Goal: Navigation & Orientation: Find specific page/section

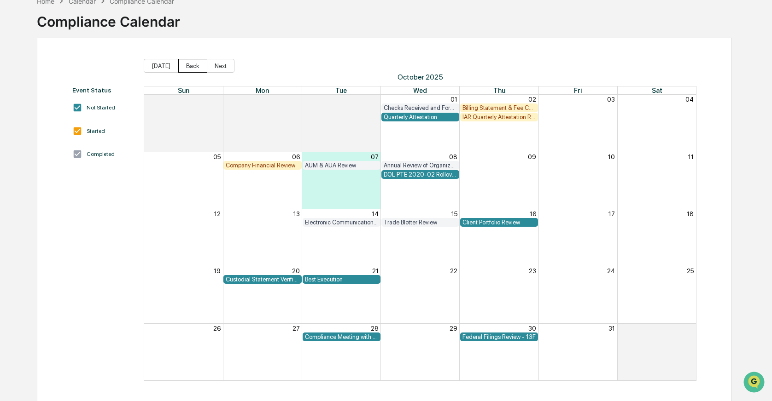
click at [195, 66] on button "Back" at bounding box center [192, 66] width 29 height 14
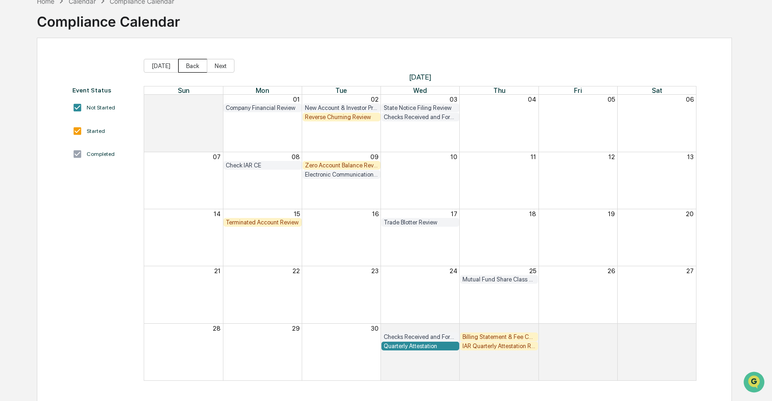
click at [195, 66] on button "Back" at bounding box center [192, 66] width 29 height 14
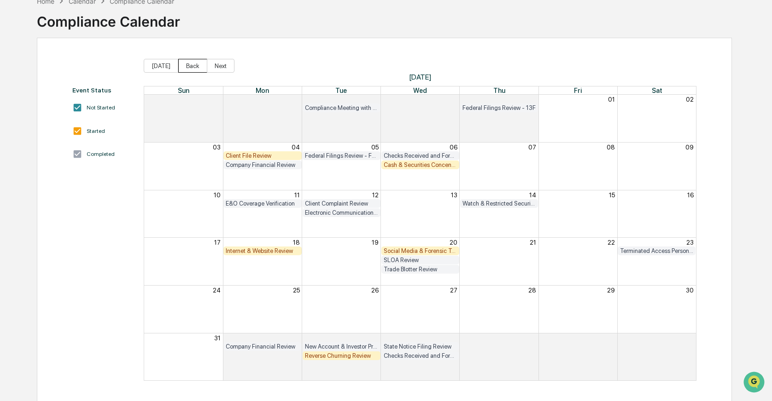
click at [195, 67] on button "Back" at bounding box center [192, 66] width 29 height 14
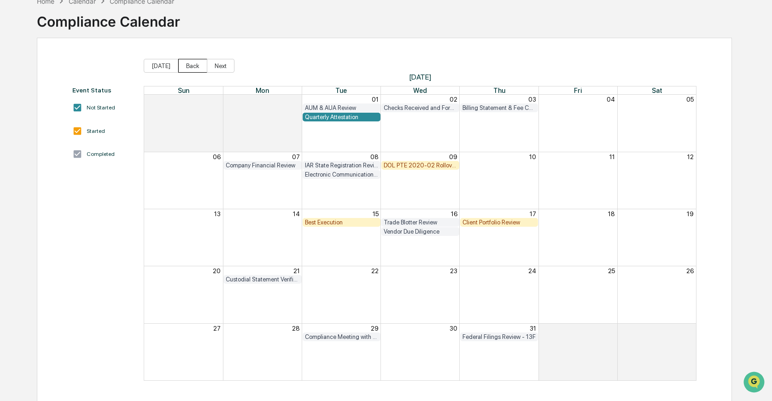
click at [195, 67] on button "Back" at bounding box center [192, 66] width 29 height 14
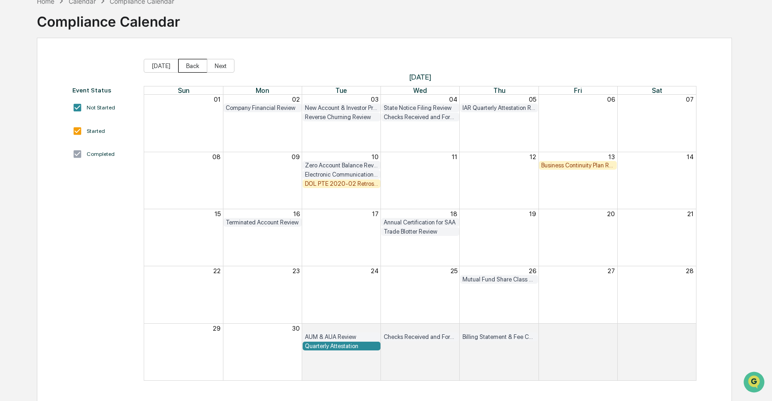
click at [195, 67] on button "Back" at bounding box center [192, 66] width 29 height 14
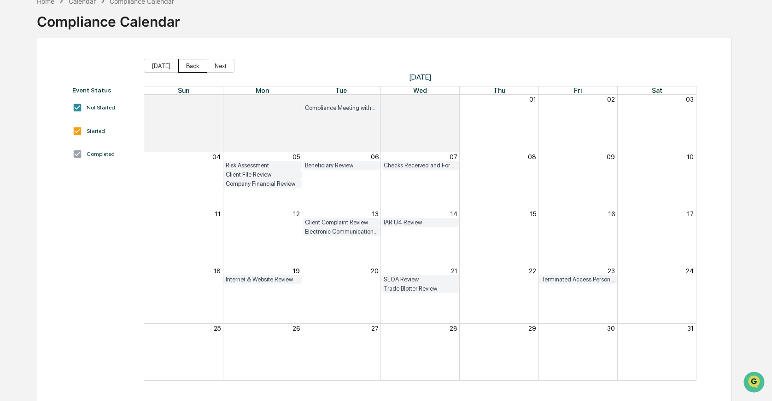
click at [195, 67] on button "Back" at bounding box center [192, 66] width 29 height 14
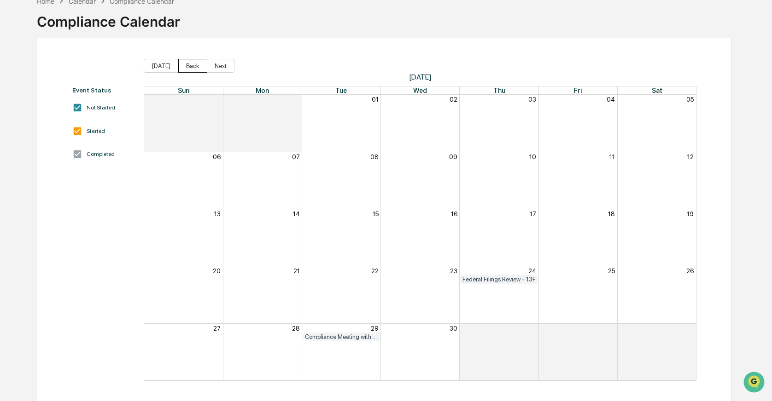
click at [195, 67] on button "Back" at bounding box center [192, 66] width 29 height 14
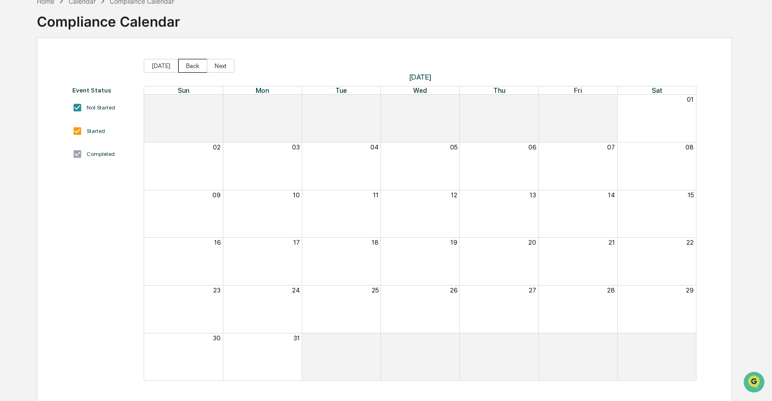
click at [195, 67] on button "Back" at bounding box center [192, 66] width 29 height 14
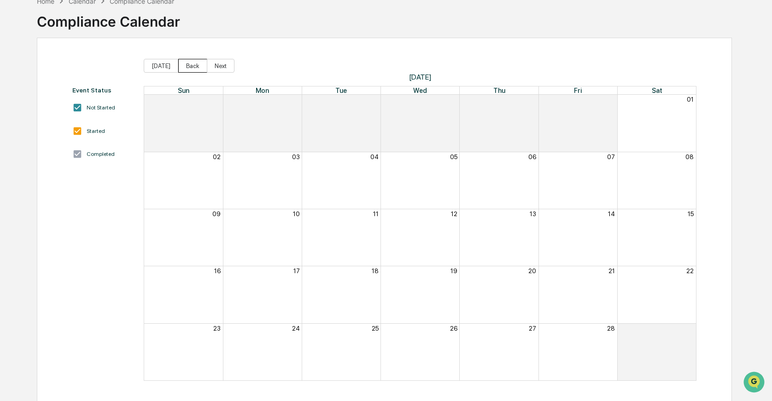
click at [195, 67] on button "Back" at bounding box center [192, 66] width 29 height 14
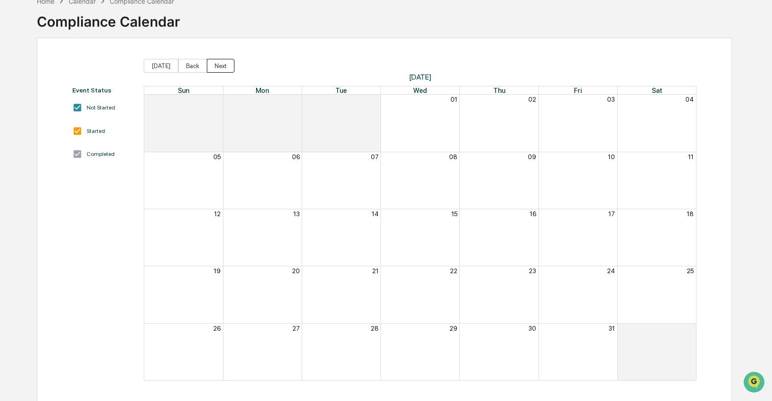
click at [215, 65] on button "Next" at bounding box center [221, 66] width 28 height 14
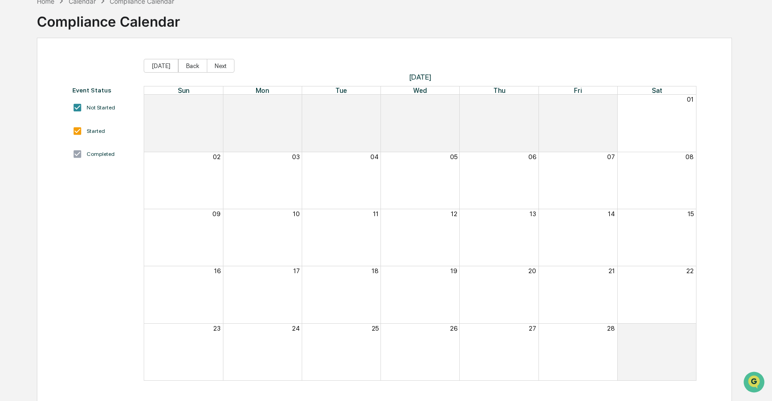
click at [215, 65] on button "Next" at bounding box center [221, 66] width 28 height 14
